Goal: Transaction & Acquisition: Purchase product/service

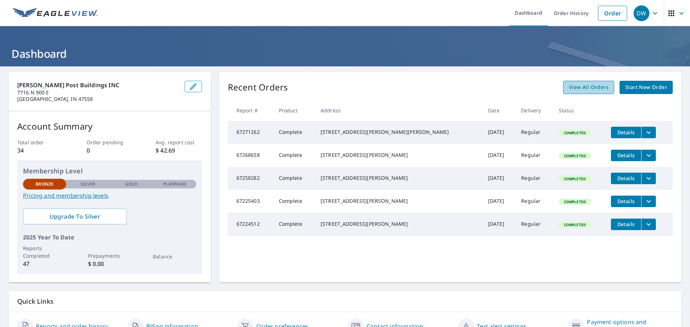
click at [579, 86] on span "View All Orders" at bounding box center [589, 87] width 40 height 9
click at [632, 87] on span "Start New Order" at bounding box center [646, 87] width 42 height 9
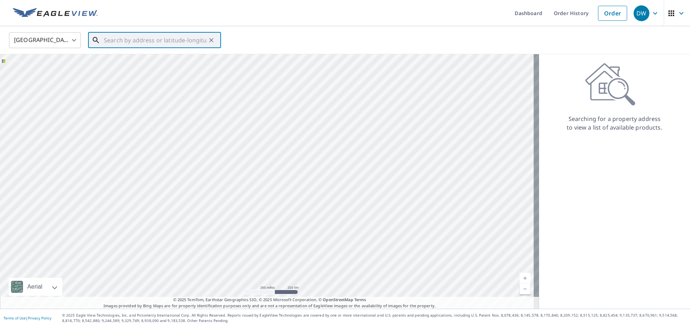
click at [114, 42] on input "text" at bounding box center [155, 40] width 102 height 20
click at [140, 70] on p "Lawrenceville, IL 62439" at bounding box center [158, 68] width 113 height 7
type input "1514 12th St Lawrenceville, IL 62439"
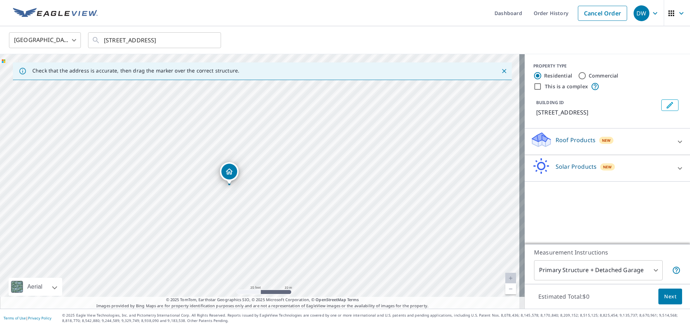
click at [676, 140] on icon at bounding box center [680, 142] width 9 height 9
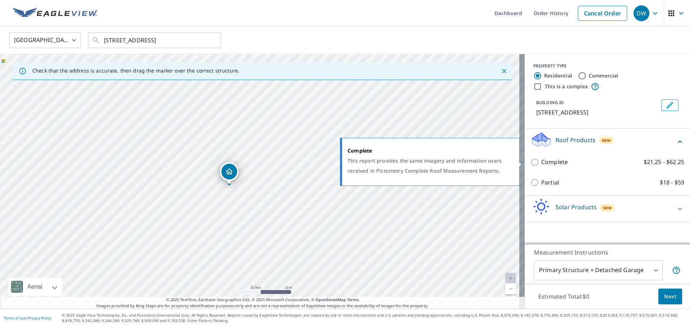
click at [531, 161] on input "Complete $21.25 - $62.25" at bounding box center [535, 162] width 11 height 9
checkbox input "true"
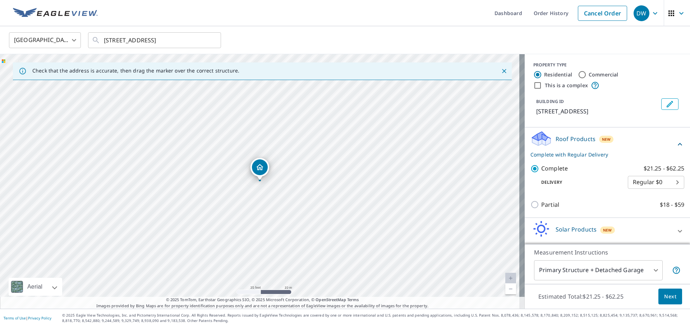
scroll to position [1, 0]
click at [627, 266] on body "DW DW Dashboard Order History Cancel Order DW United States US ​ 1514 12th St L…" at bounding box center [345, 163] width 690 height 327
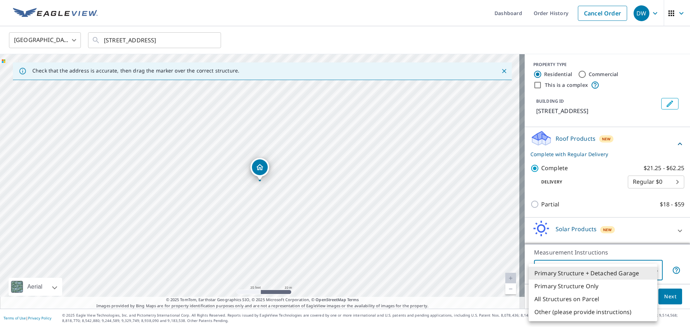
click at [574, 287] on li "Primary Structure Only" at bounding box center [593, 286] width 129 height 13
type input "2"
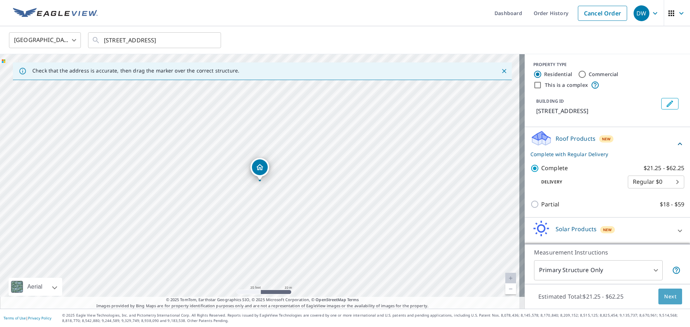
click at [664, 297] on span "Next" at bounding box center [670, 297] width 12 height 9
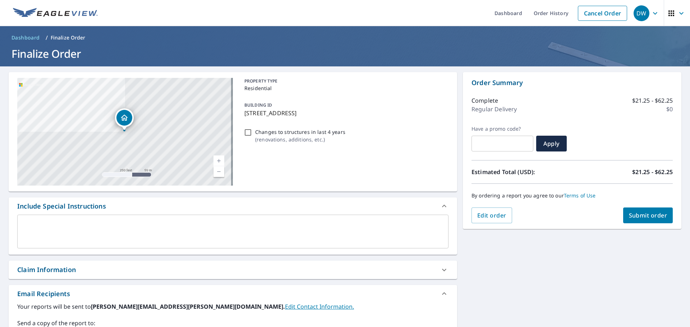
click at [646, 215] on span "Submit order" at bounding box center [648, 216] width 38 height 8
checkbox input "true"
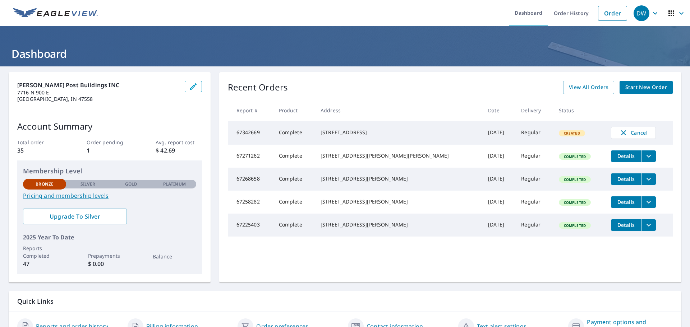
click at [369, 136] on div "[STREET_ADDRESS]" at bounding box center [399, 132] width 156 height 7
click at [247, 133] on td "67342669" at bounding box center [250, 133] width 45 height 24
click at [560, 134] on span "Created" at bounding box center [572, 133] width 25 height 5
